Goal: Book appointment/travel/reservation

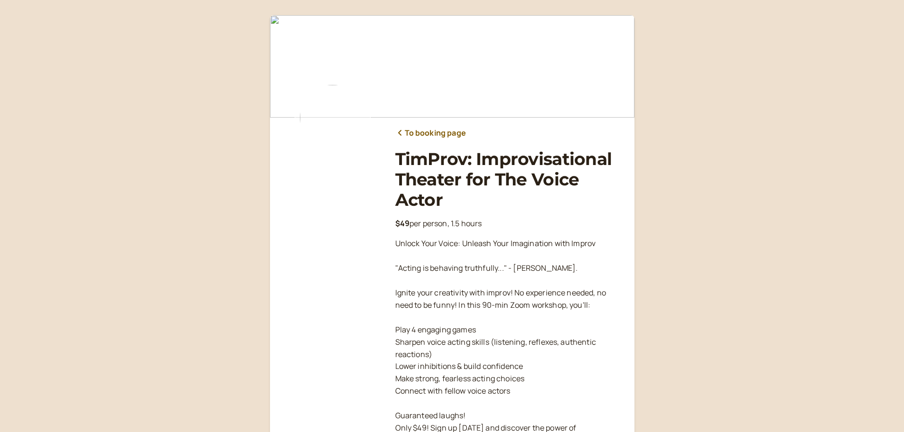
click at [354, 109] on img at bounding box center [333, 118] width 76 height 76
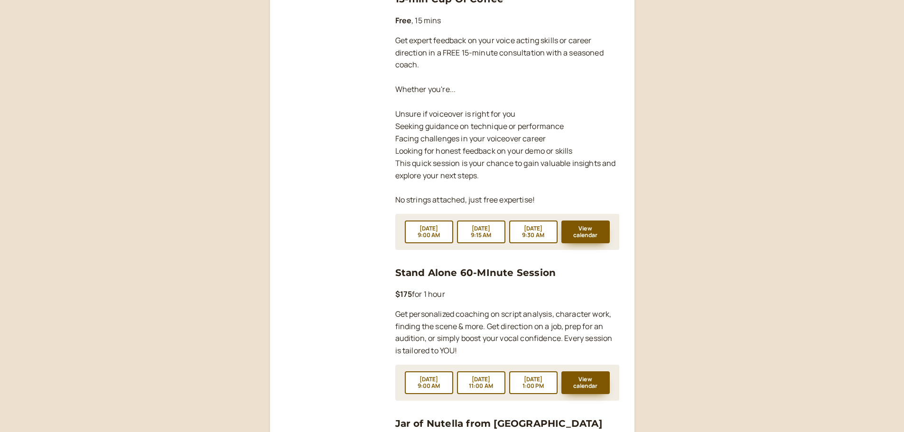
scroll to position [925, 0]
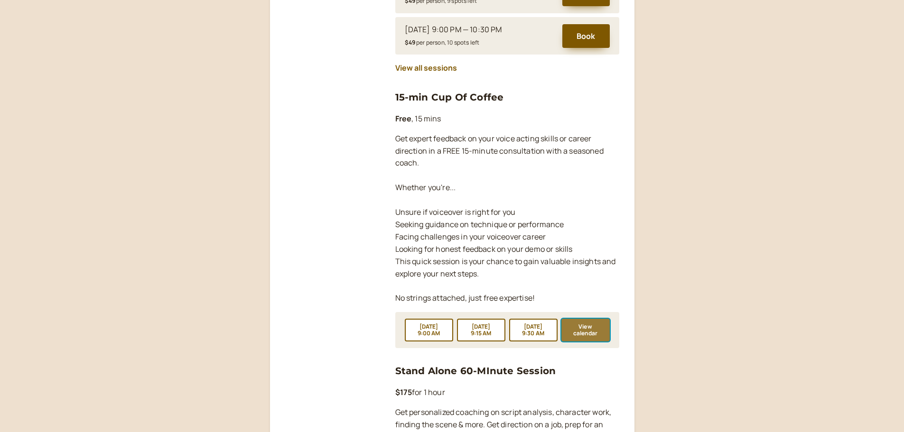
click at [592, 319] on button "View calendar" at bounding box center [586, 330] width 48 height 23
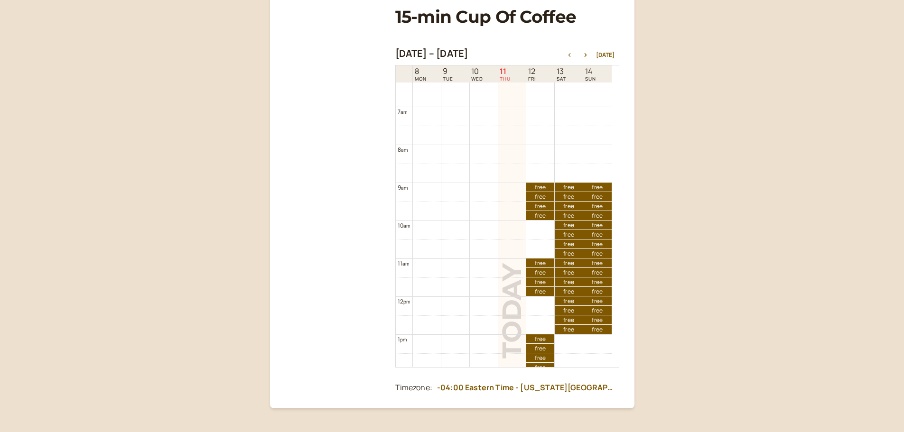
scroll to position [257, 0]
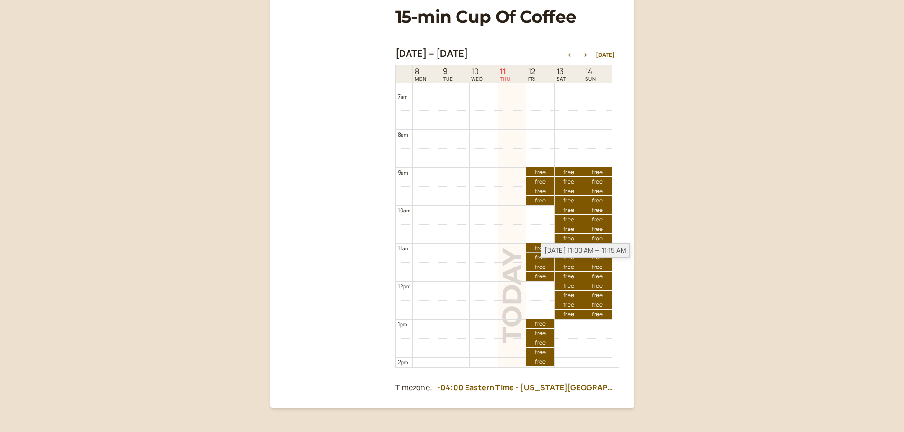
click at [535, 250] on link "free free" at bounding box center [540, 248] width 28 height 9
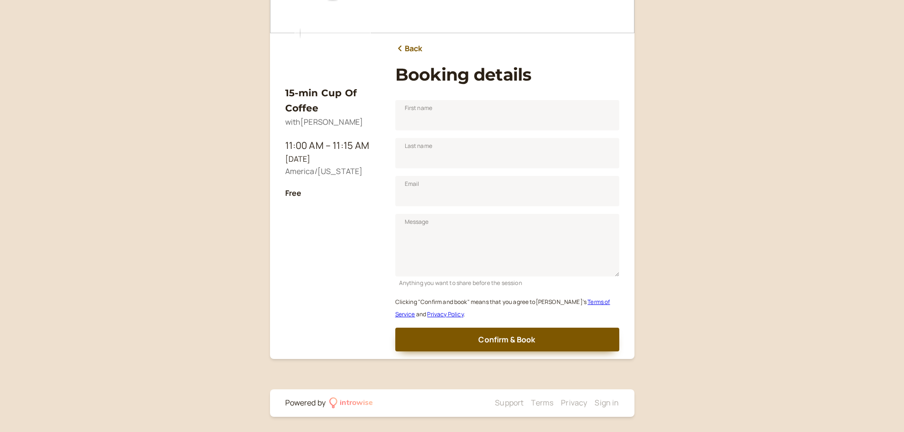
scroll to position [85, 0]
click at [536, 117] on input "First name" at bounding box center [507, 115] width 224 height 30
type input "Cameron"
type input "Pfister"
type input "a"
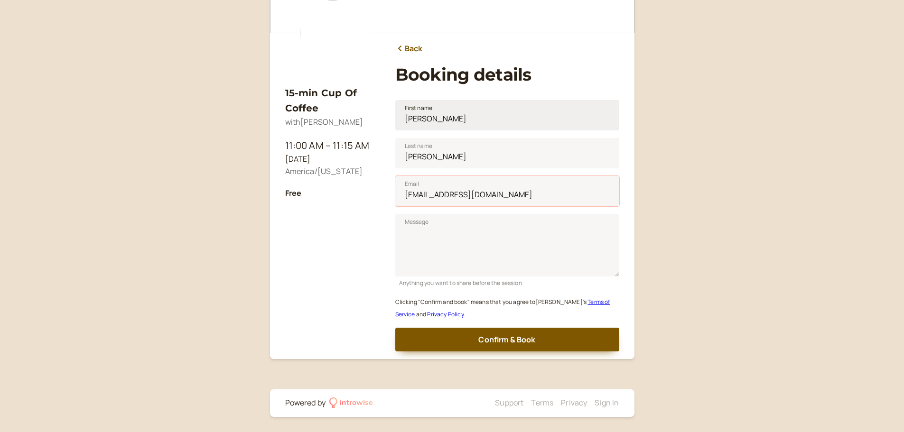
type input "cam.auroraaudio@gmail.com"
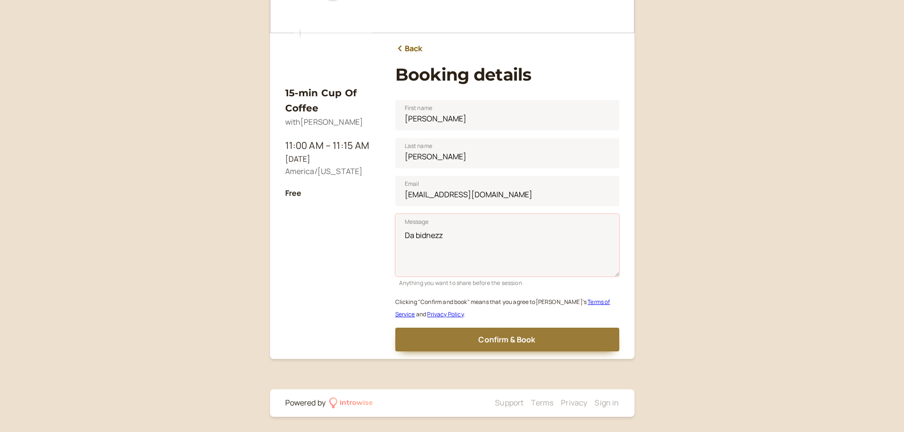
type textarea "Da bidnezz"
click at [492, 342] on span "Confirm & Book" at bounding box center [507, 340] width 57 height 10
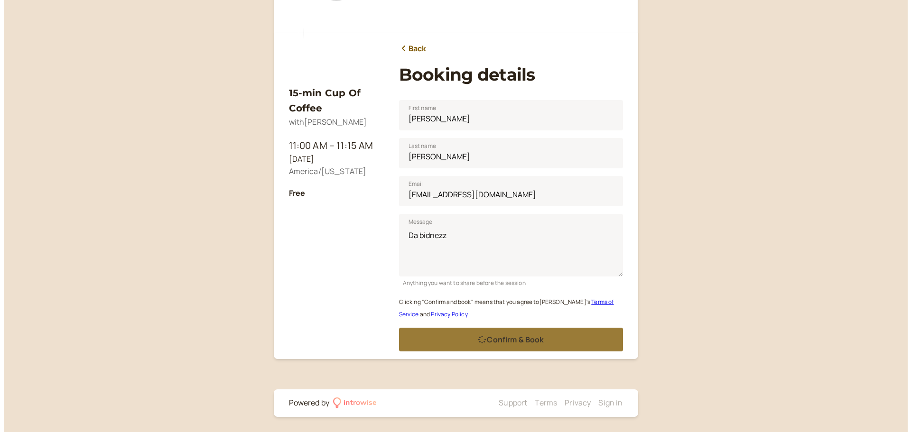
scroll to position [0, 0]
